Goal: Communication & Community: Answer question/provide support

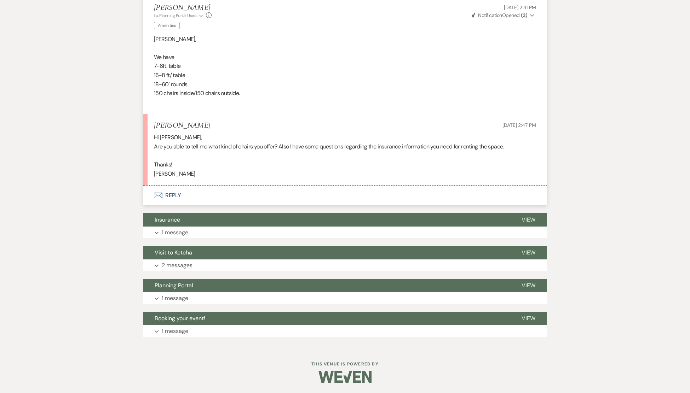
click at [170, 193] on button "Envelope Reply" at bounding box center [344, 196] width 403 height 20
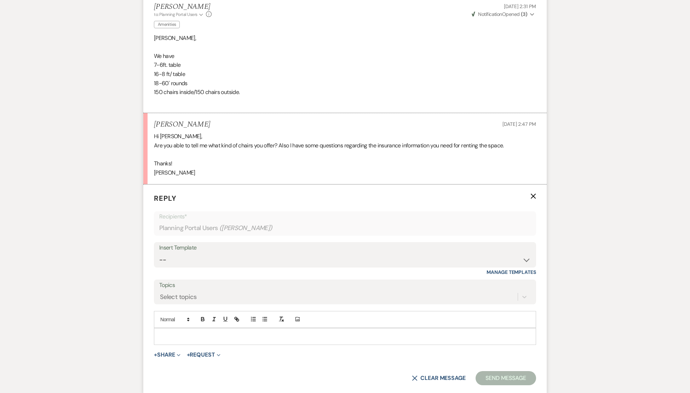
scroll to position [406, 0]
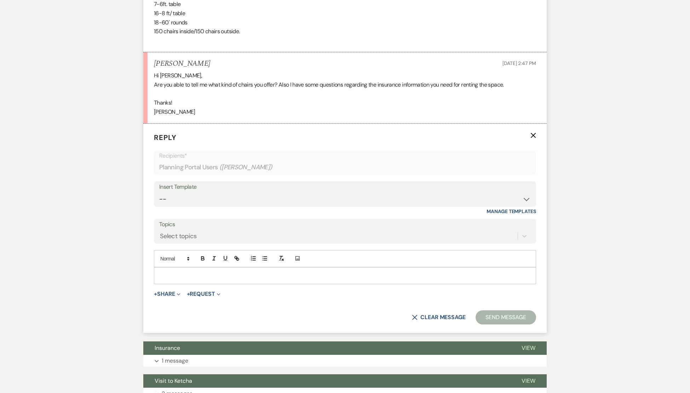
click at [187, 247] on p at bounding box center [344, 276] width 371 height 8
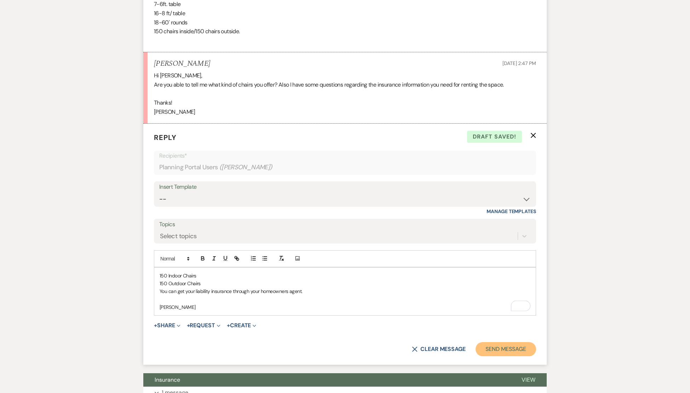
click at [498, 247] on button "Send Message" at bounding box center [505, 349] width 60 height 14
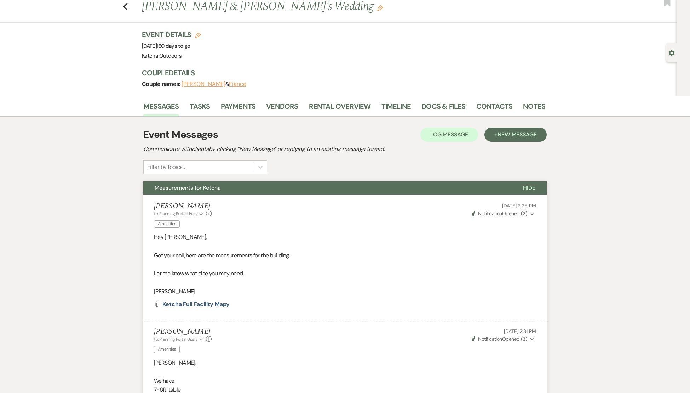
scroll to position [0, 0]
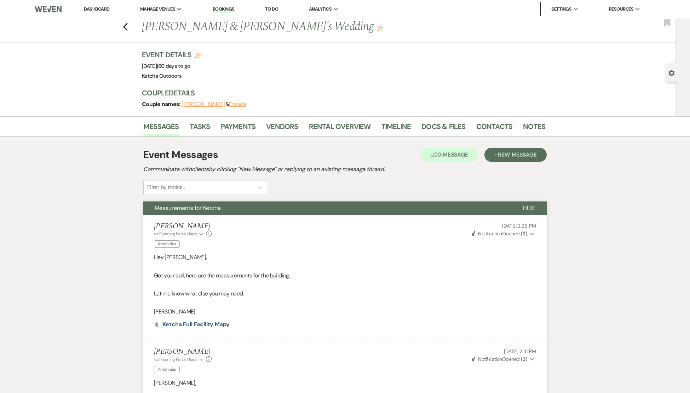
click at [96, 8] on link "Dashboard" at bounding box center [96, 9] width 25 height 6
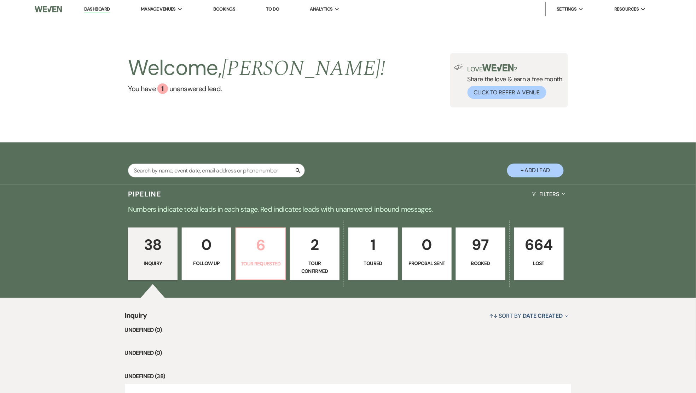
click at [257, 247] on p "6" at bounding box center [260, 245] width 40 height 24
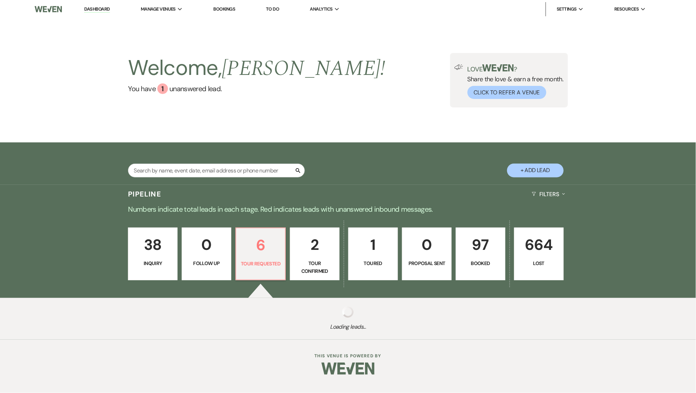
select select "2"
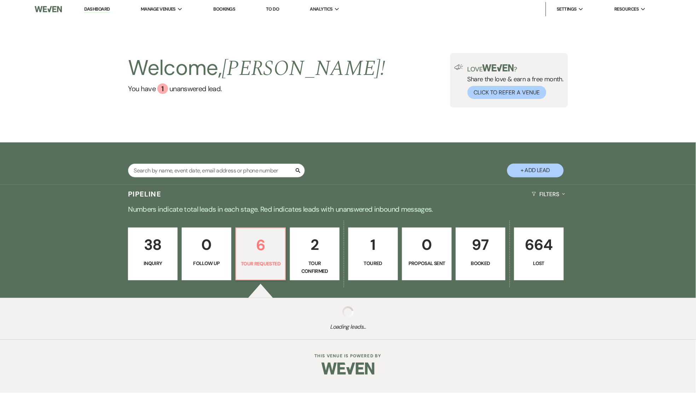
select select "2"
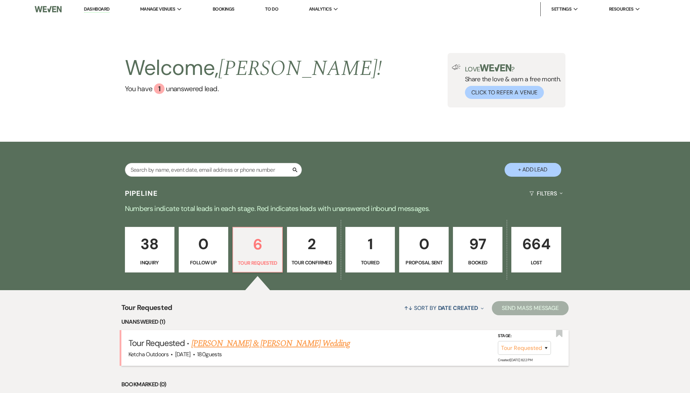
click at [263, 247] on link "[PERSON_NAME] & [PERSON_NAME] Wedding" at bounding box center [270, 343] width 158 height 13
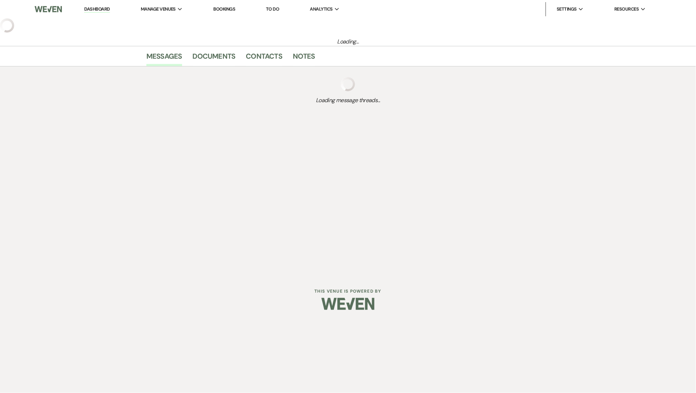
select select "2"
select select "1"
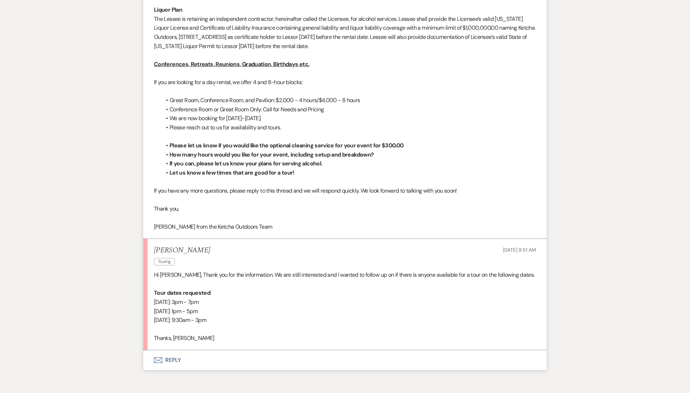
scroll to position [844, 0]
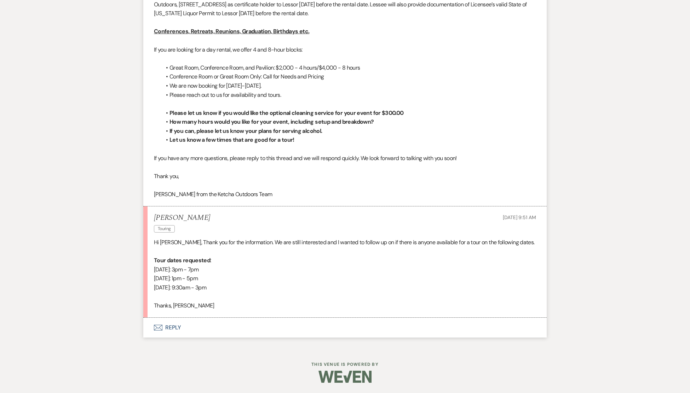
click at [171, 247] on button "Envelope Reply" at bounding box center [344, 328] width 403 height 20
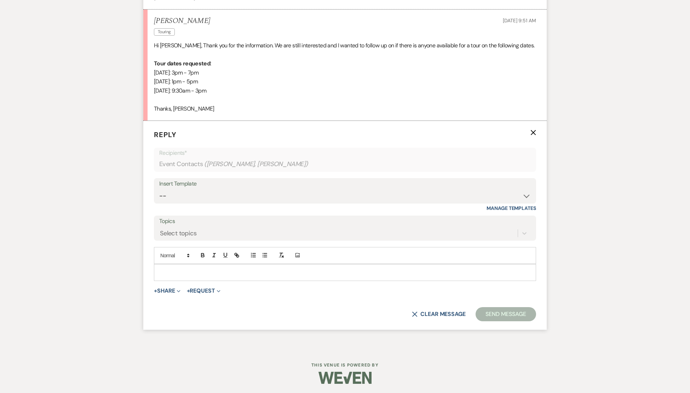
scroll to position [1042, 0]
click at [174, 247] on p "To enrich screen reader interactions, please activate Accessibility in Grammarl…" at bounding box center [344, 272] width 371 height 8
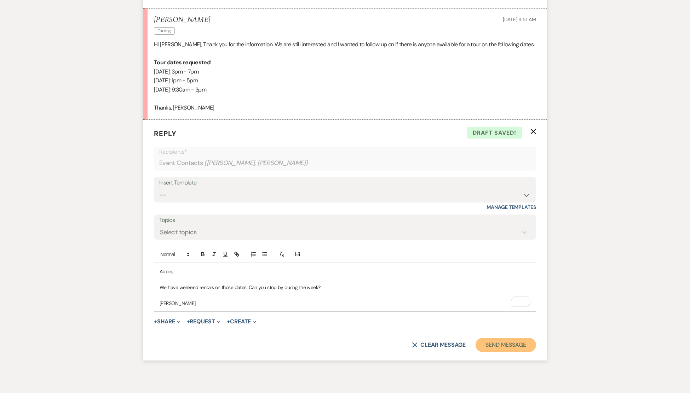
click at [502, 247] on button "Send Message" at bounding box center [505, 345] width 60 height 14
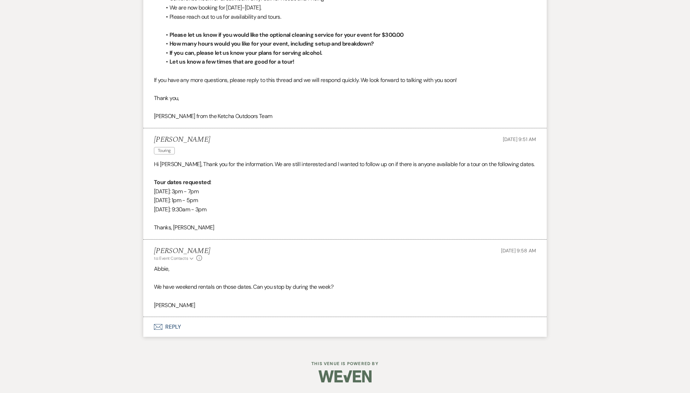
scroll to position [922, 0]
